Goal: Browse casually

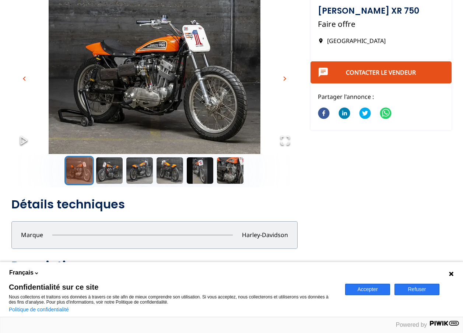
scroll to position [15, 0]
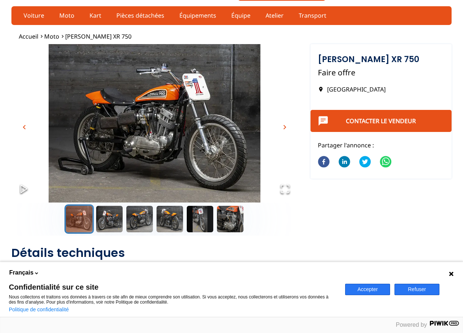
click at [155, 128] on img "Go to Slide 1" at bounding box center [154, 123] width 286 height 159
click at [148, 131] on img "Go to Slide 1" at bounding box center [154, 123] width 286 height 159
click at [284, 128] on span "chevron_right" at bounding box center [284, 127] width 9 height 9
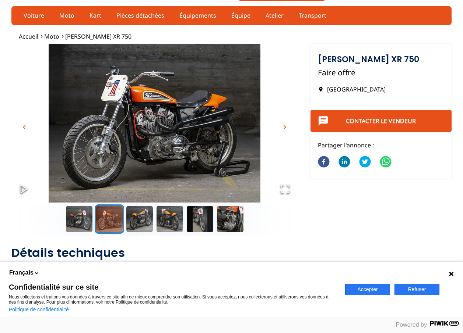
click at [284, 128] on span "chevron_right" at bounding box center [284, 127] width 9 height 9
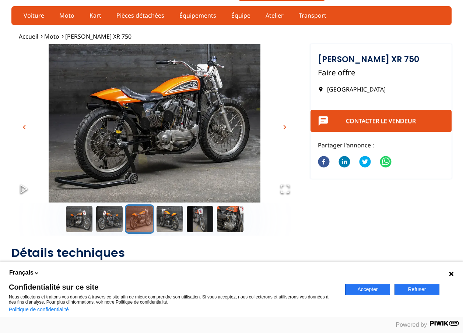
click at [284, 128] on span "chevron_right" at bounding box center [284, 127] width 9 height 9
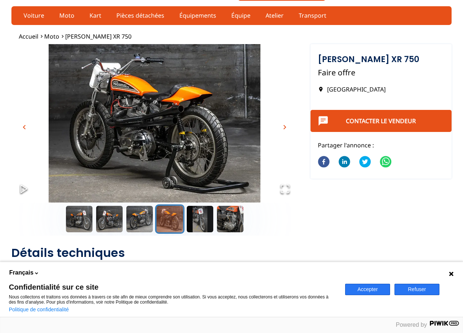
click at [284, 128] on span "chevron_right" at bounding box center [284, 127] width 9 height 9
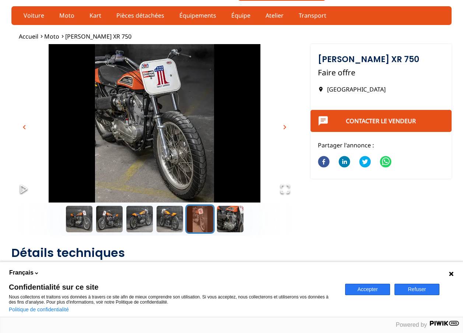
click at [284, 129] on span "chevron_right" at bounding box center [284, 127] width 9 height 9
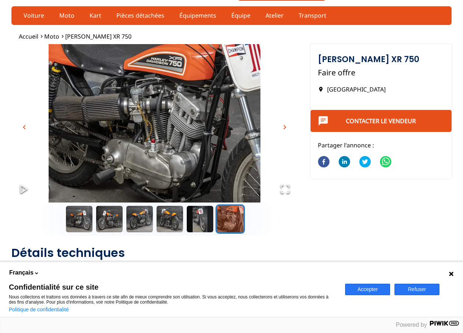
click at [284, 129] on span "chevron_right" at bounding box center [284, 127] width 9 height 9
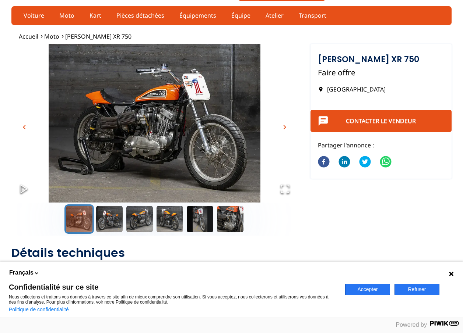
click at [284, 129] on span "chevron_right" at bounding box center [284, 127] width 9 height 9
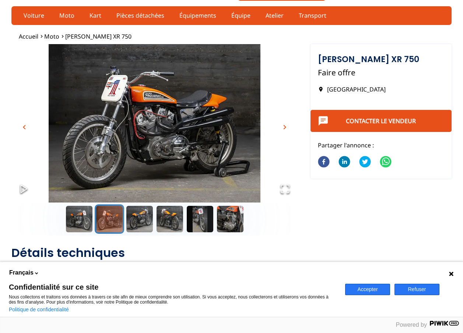
click at [284, 129] on span "chevron_right" at bounding box center [284, 127] width 9 height 9
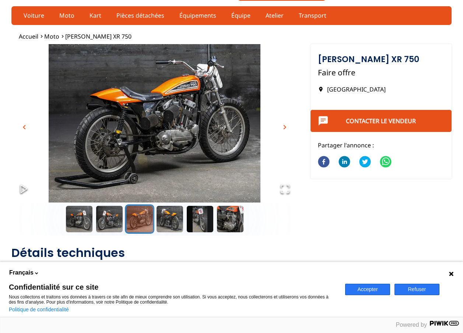
click at [284, 129] on span "chevron_right" at bounding box center [284, 127] width 9 height 9
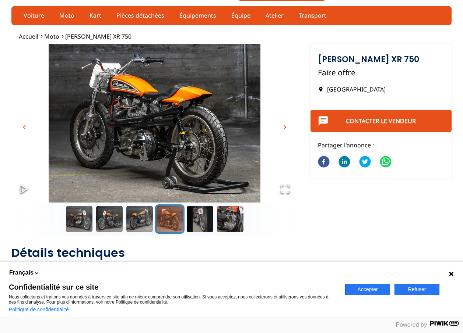
click at [284, 129] on span "chevron_right" at bounding box center [284, 127] width 9 height 9
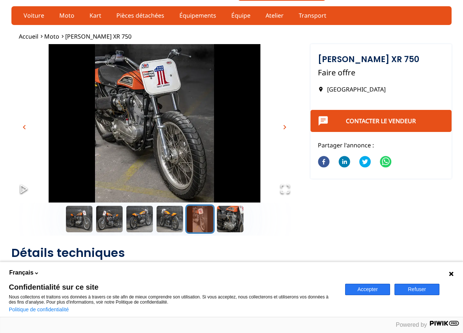
click at [284, 129] on span "chevron_right" at bounding box center [284, 127] width 9 height 9
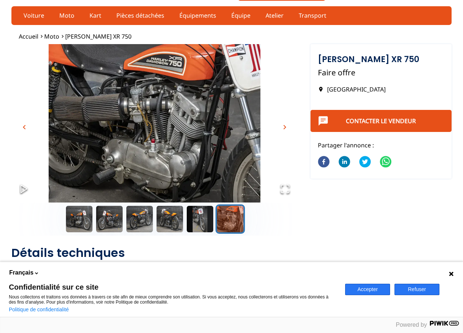
click at [284, 129] on span "chevron_right" at bounding box center [284, 127] width 9 height 9
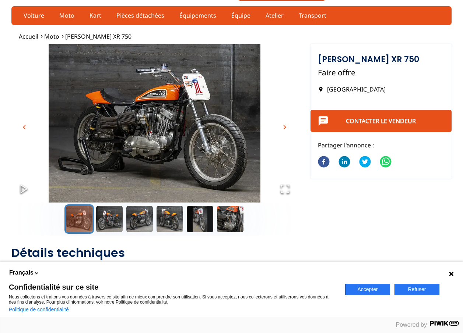
click at [284, 129] on span "chevron_right" at bounding box center [284, 127] width 9 height 9
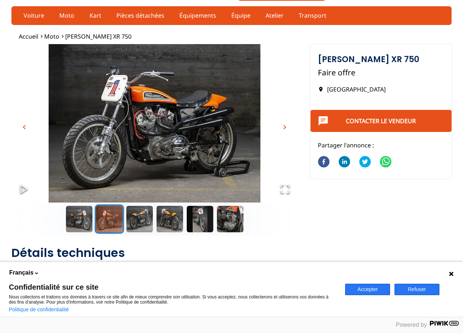
click at [284, 129] on span "chevron_right" at bounding box center [284, 127] width 9 height 9
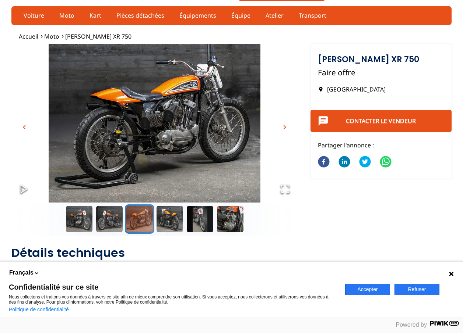
click at [284, 129] on span "chevron_right" at bounding box center [284, 127] width 9 height 9
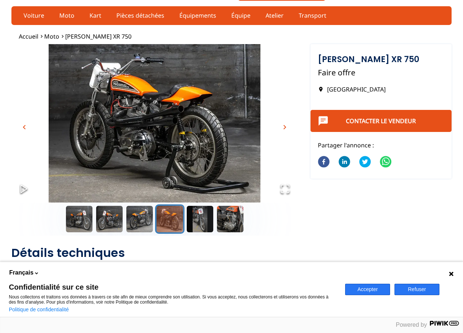
click at [284, 129] on span "chevron_right" at bounding box center [284, 127] width 9 height 9
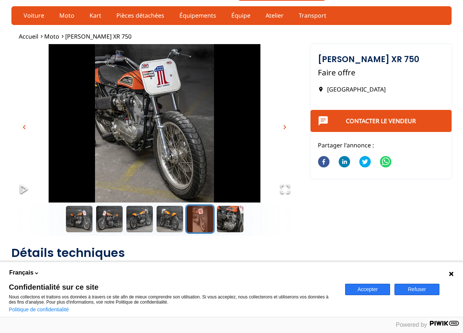
click at [284, 129] on span "chevron_right" at bounding box center [284, 127] width 9 height 9
